Goal: Information Seeking & Learning: Learn about a topic

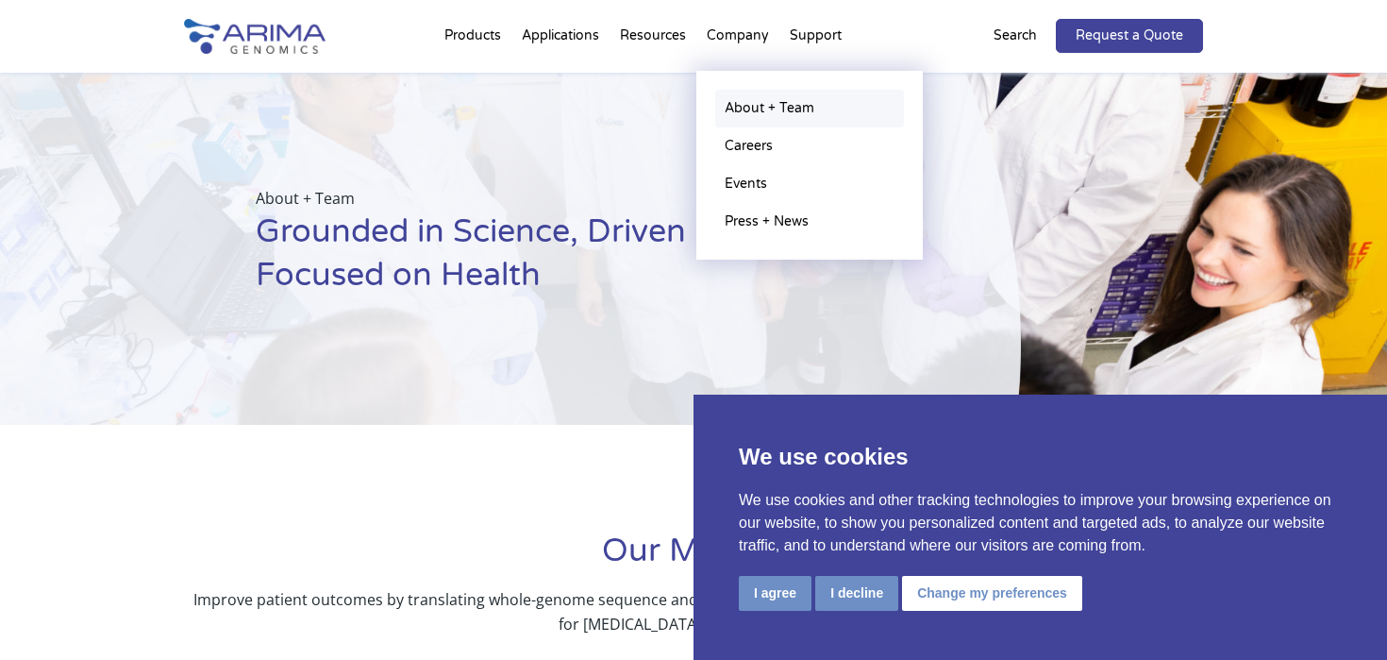
click at [755, 111] on link "About + Team" at bounding box center [809, 109] width 189 height 38
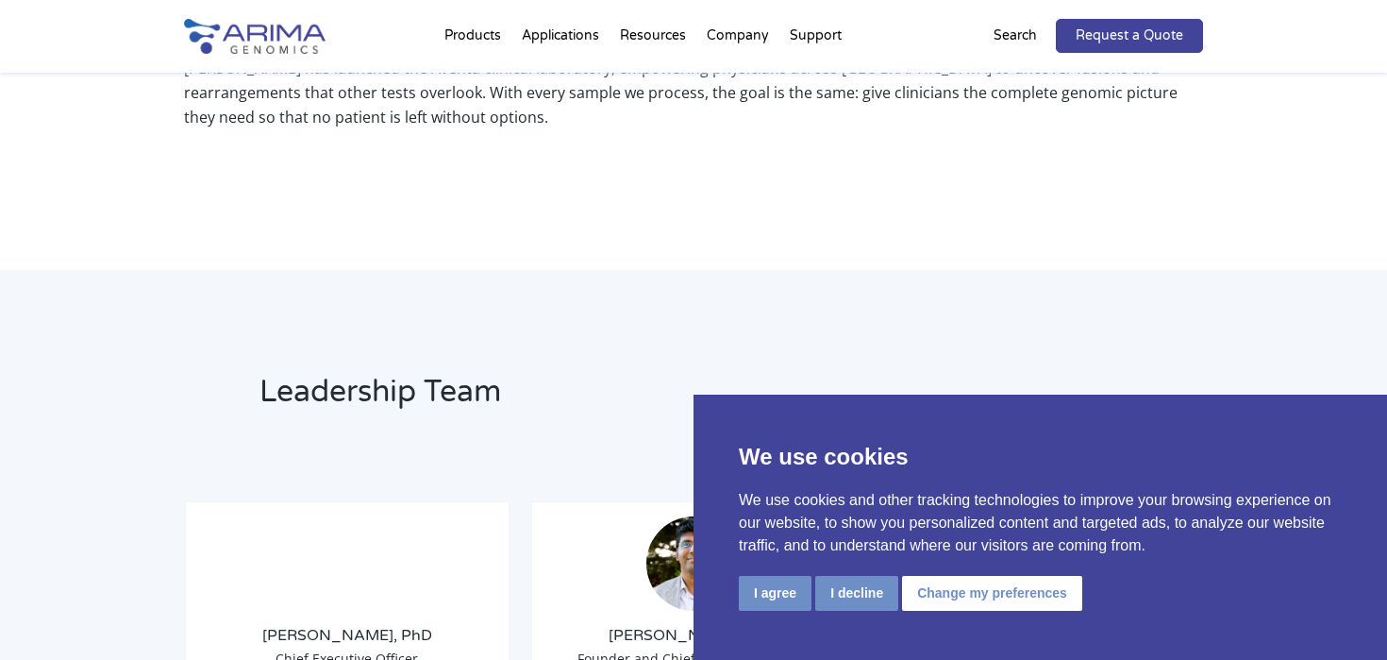
scroll to position [1249, 0]
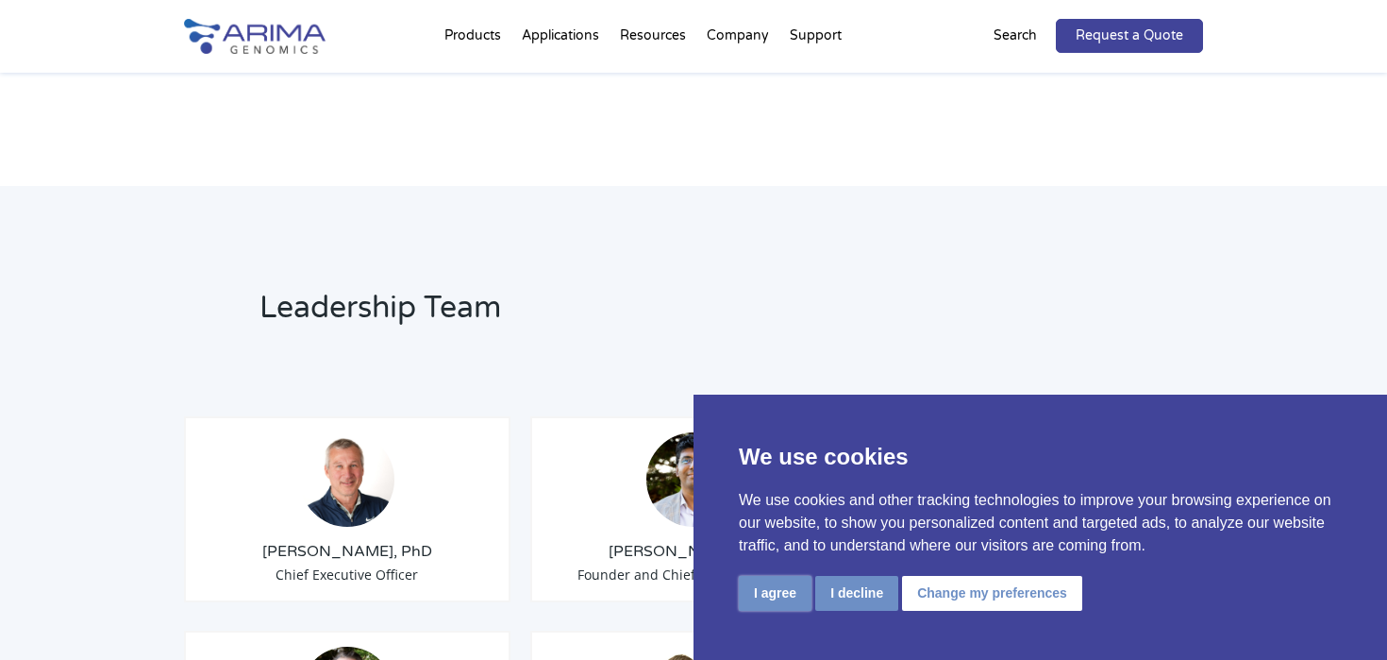
click at [758, 593] on button "I agree" at bounding box center [775, 593] width 73 height 35
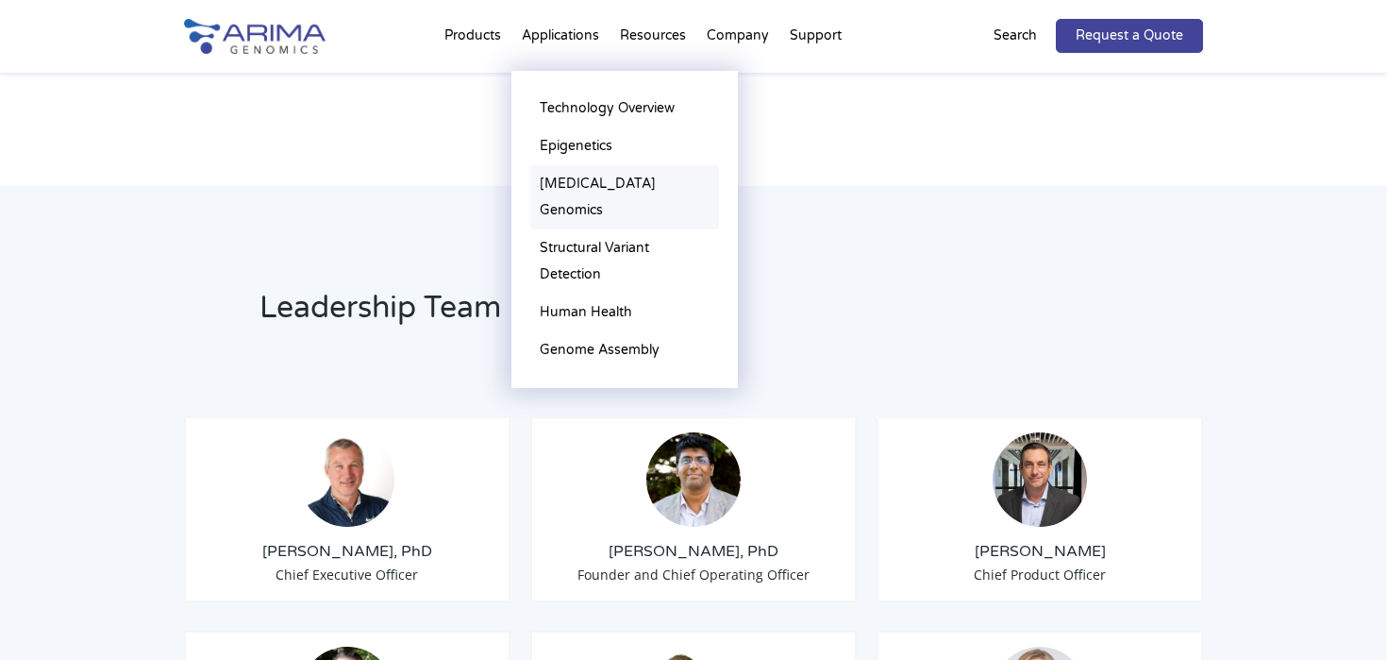
click at [590, 174] on link "[MEDICAL_DATA] Genomics" at bounding box center [624, 197] width 189 height 64
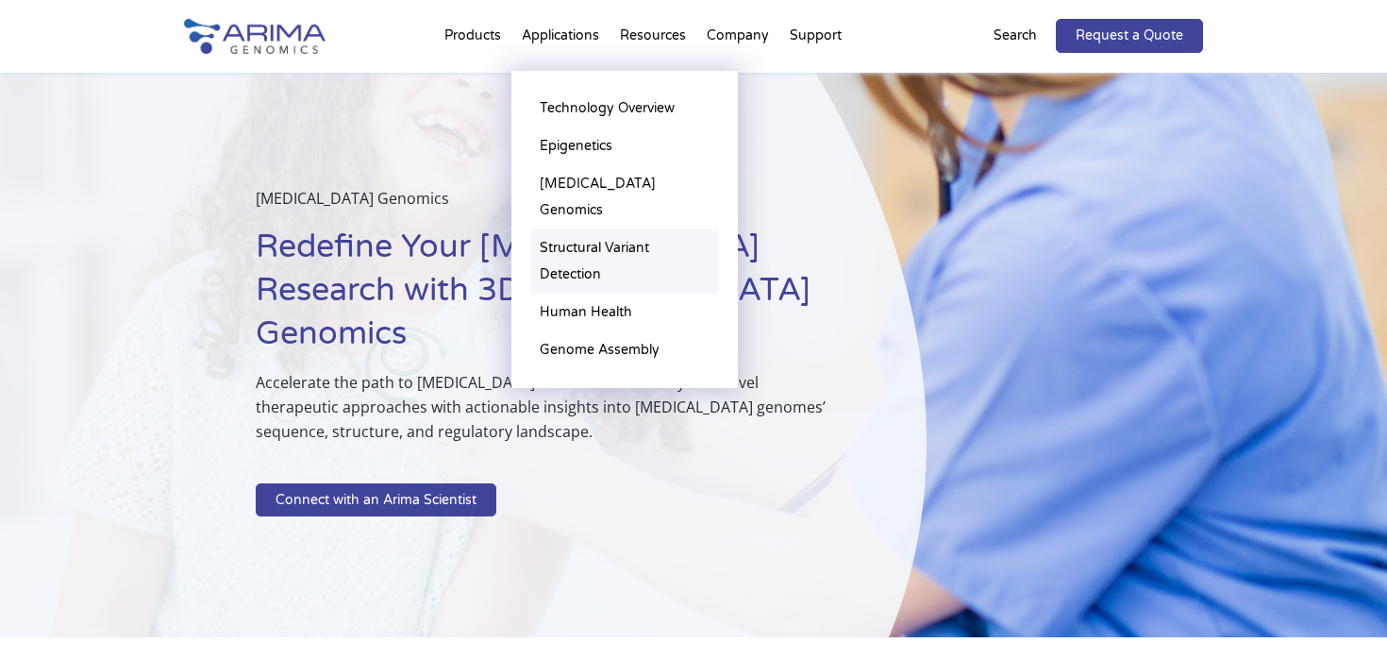
click at [582, 230] on link "Structural Variant Detection" at bounding box center [624, 261] width 189 height 64
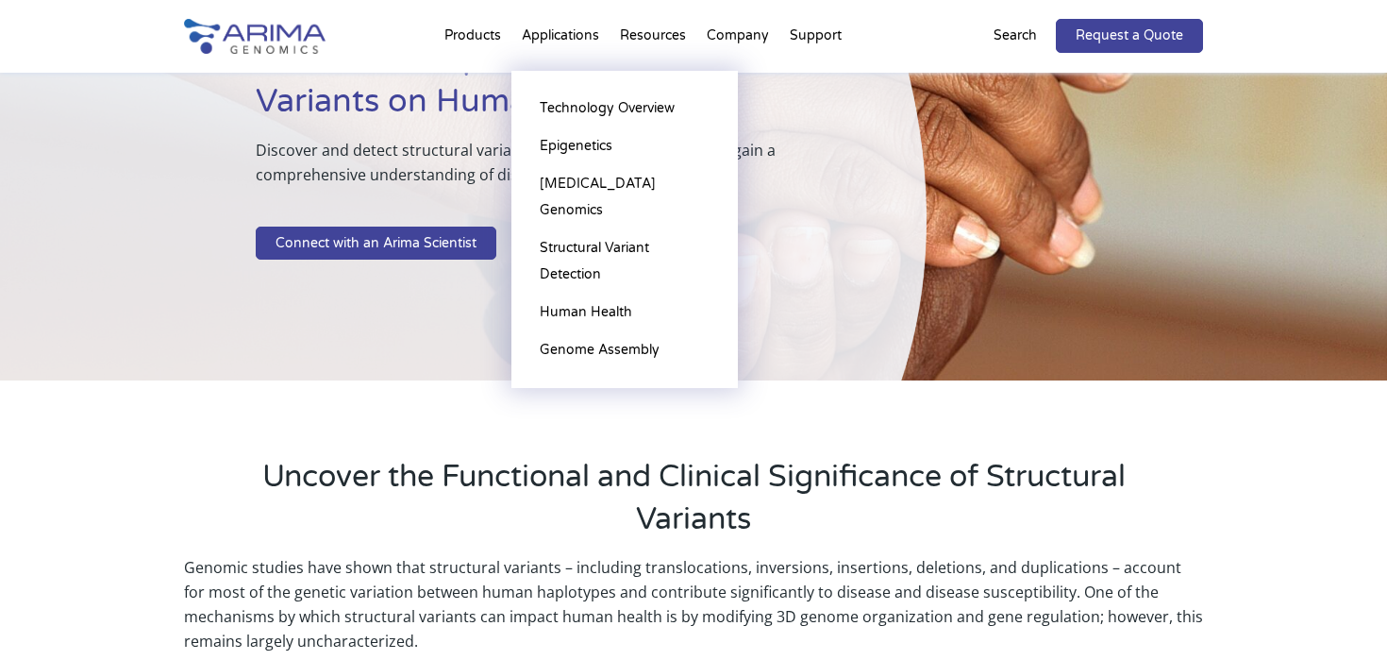
scroll to position [187, 0]
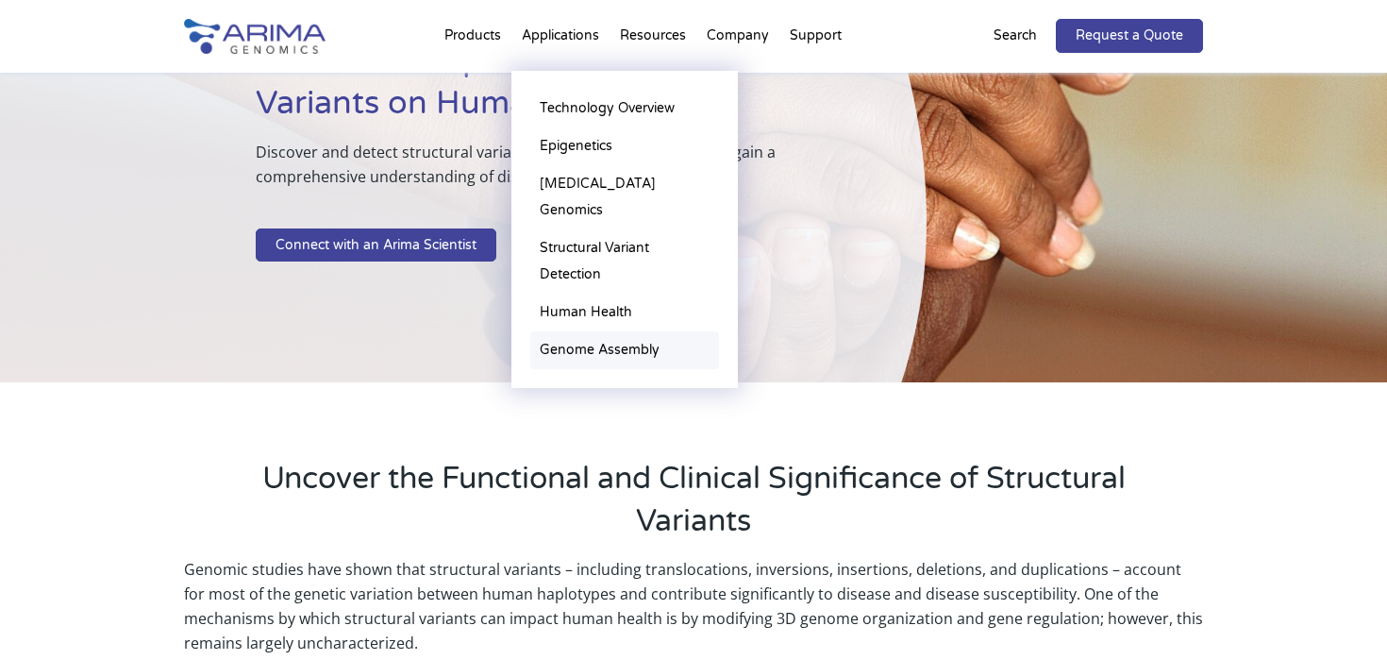
click at [589, 331] on link "Genome Assembly" at bounding box center [624, 350] width 189 height 38
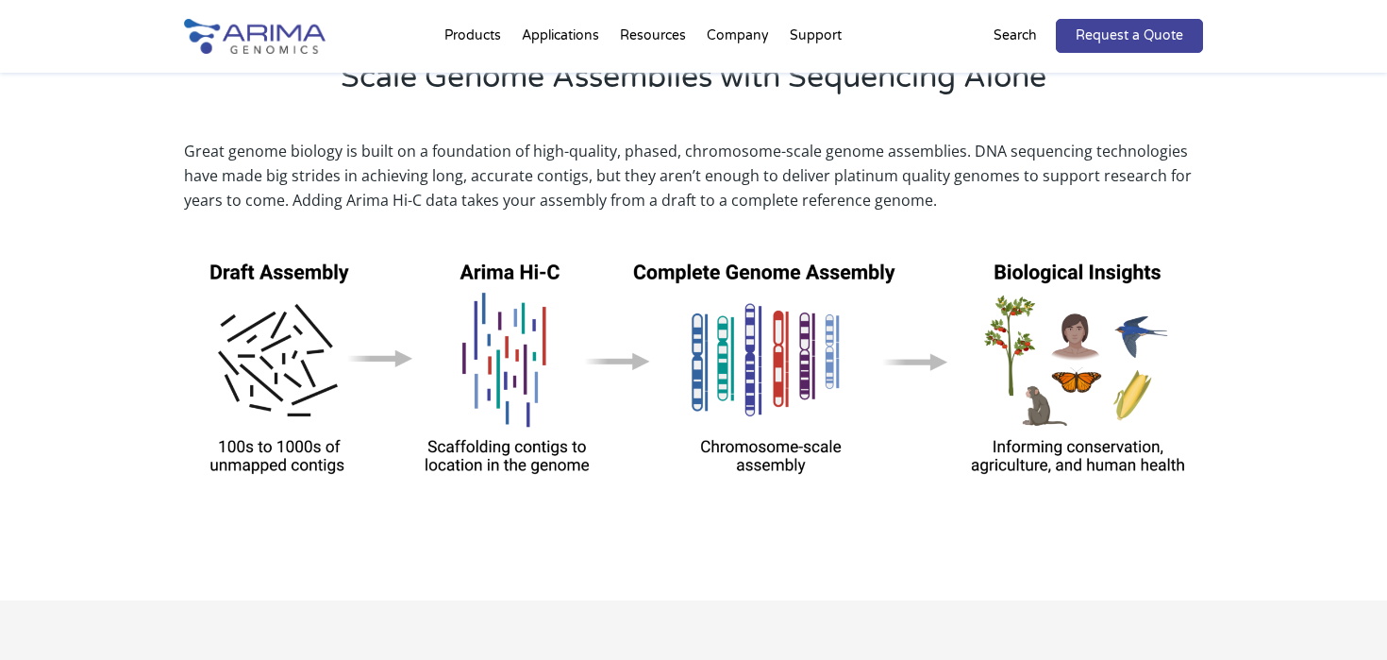
scroll to position [592, 0]
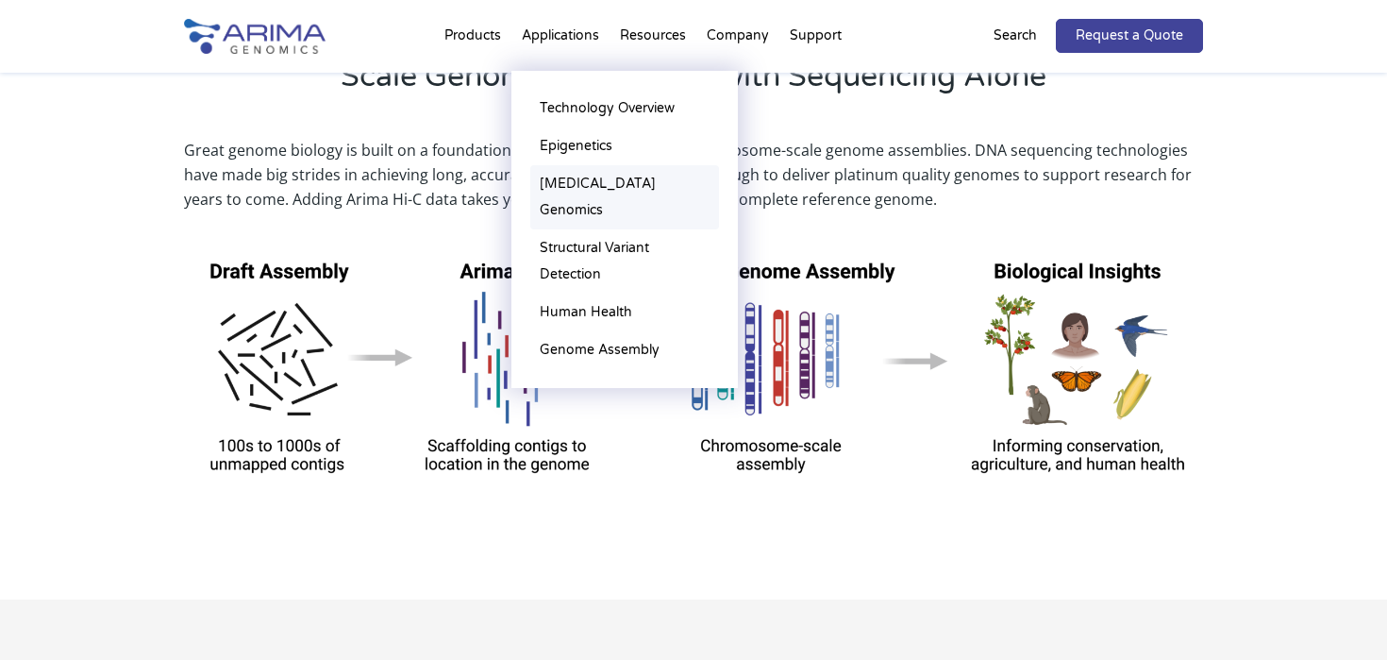
click at [591, 180] on link "[MEDICAL_DATA] Genomics" at bounding box center [624, 197] width 189 height 64
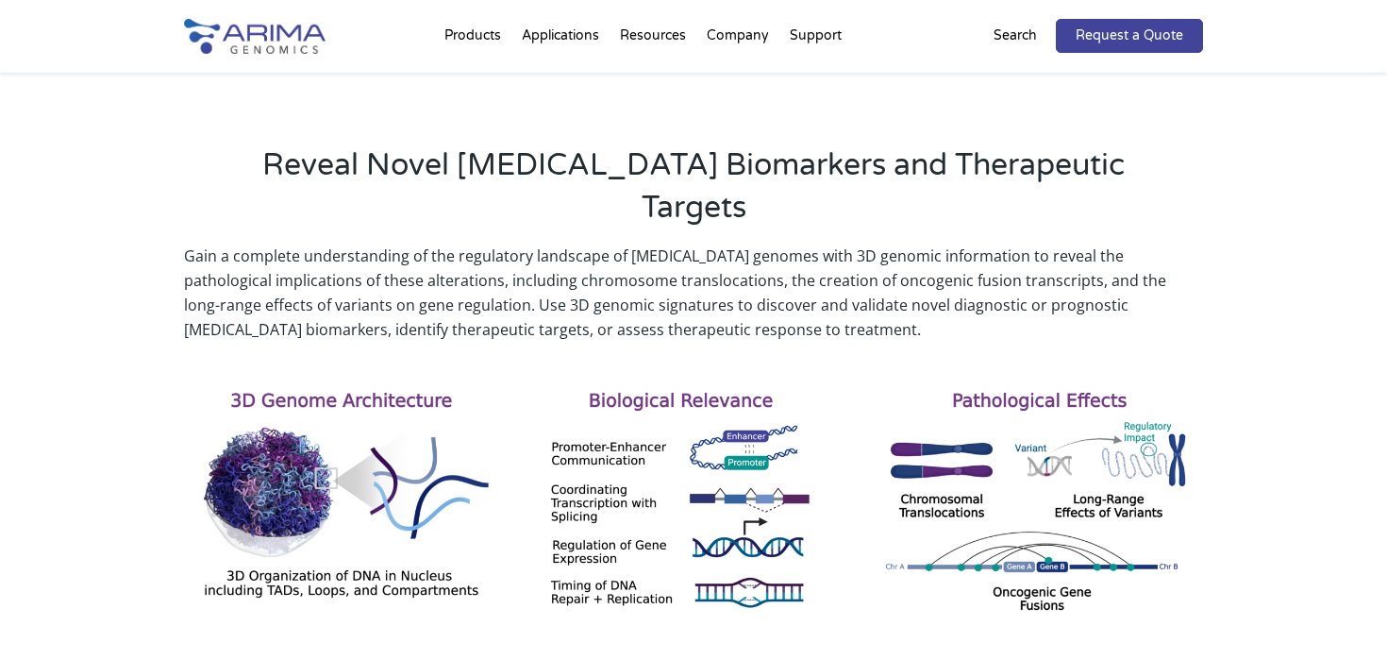
scroll to position [566, 0]
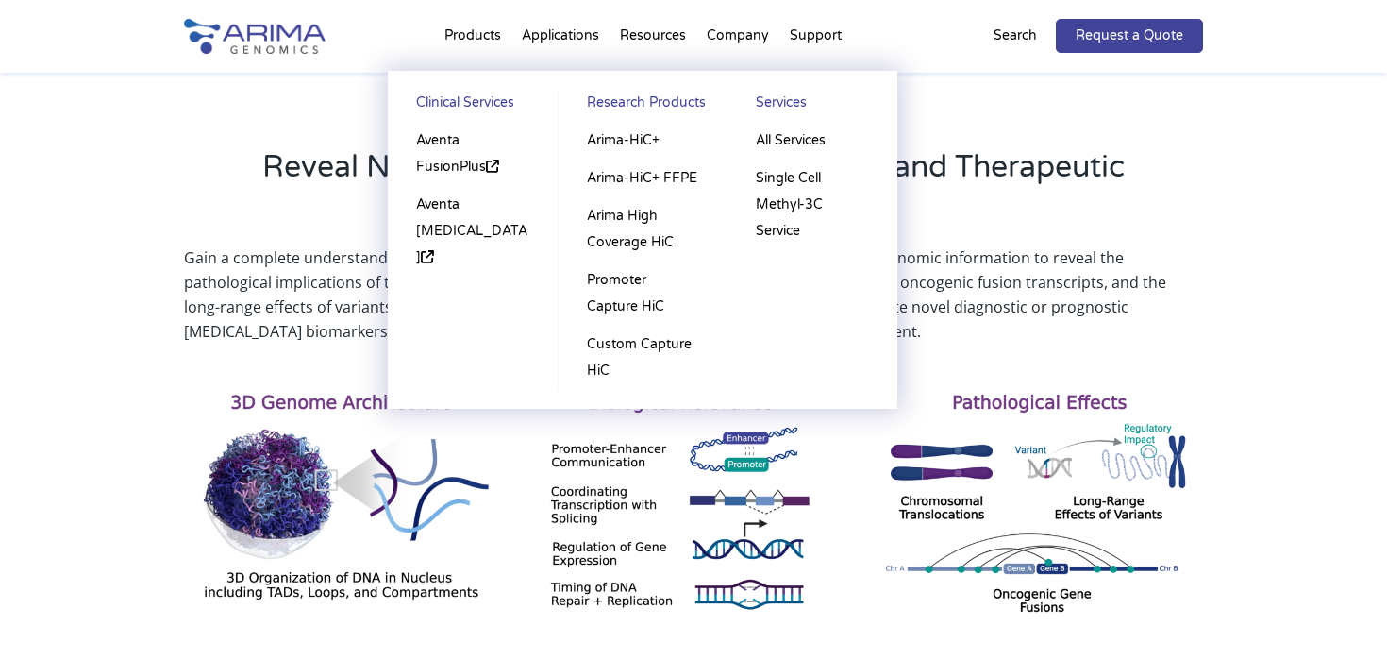
click at [481, 31] on li "Products Clinical Services Aventa FusionPlus Aventa Lymphoma Research Products …" at bounding box center [472, 40] width 77 height 64
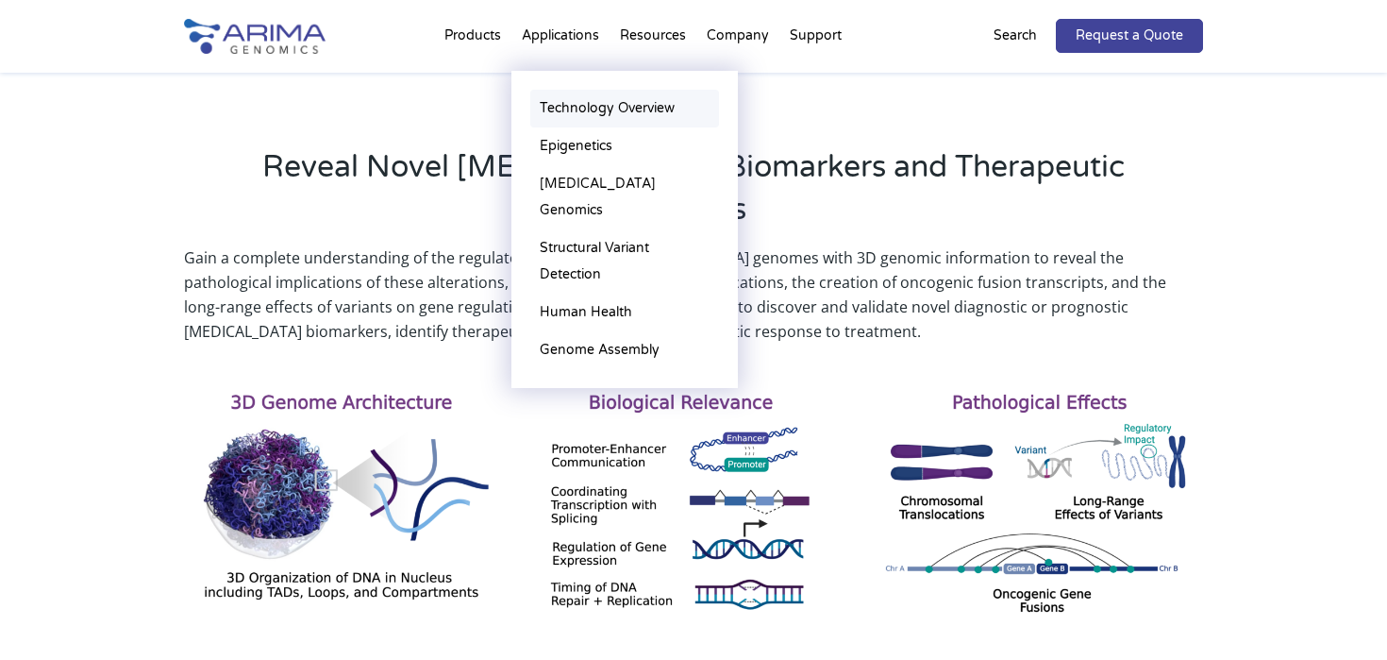
click at [589, 103] on link "Technology Overview" at bounding box center [624, 109] width 189 height 38
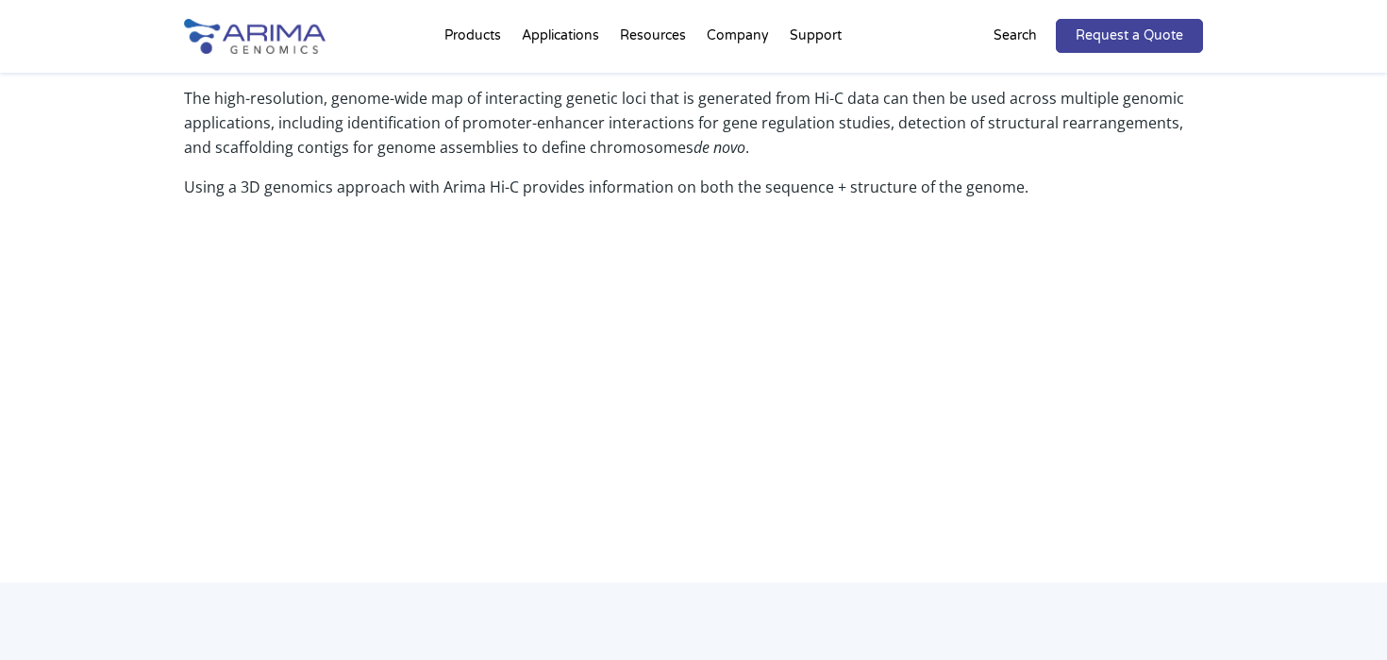
scroll to position [734, 0]
